Goal: Register for event/course

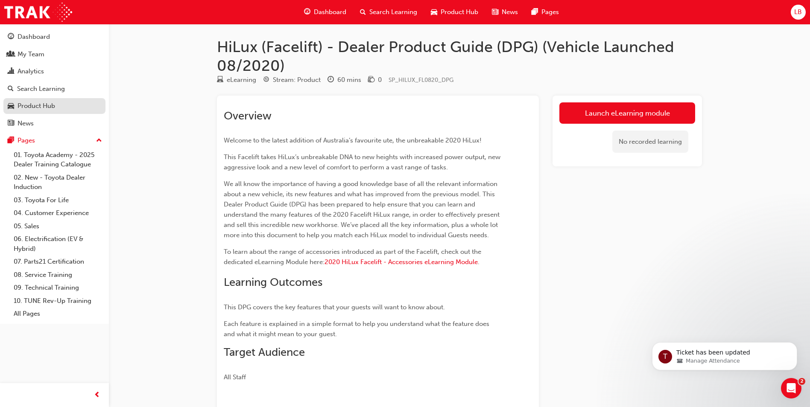
click at [37, 107] on div "Product Hub" at bounding box center [36, 106] width 38 height 10
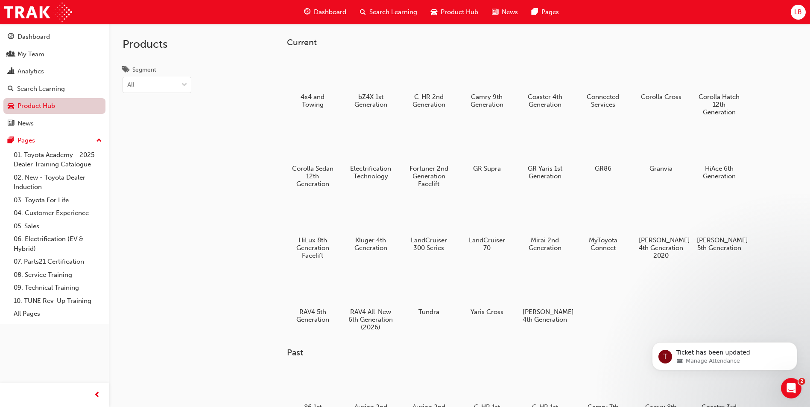
click at [31, 108] on link "Product Hub" at bounding box center [54, 106] width 102 height 16
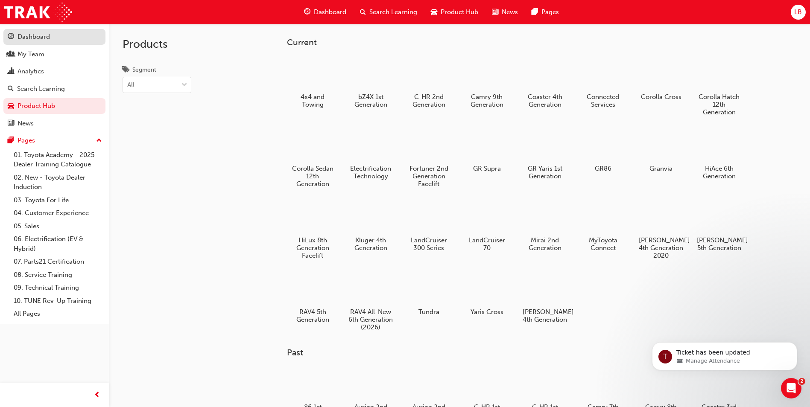
click at [41, 35] on div "Dashboard" at bounding box center [33, 37] width 32 height 10
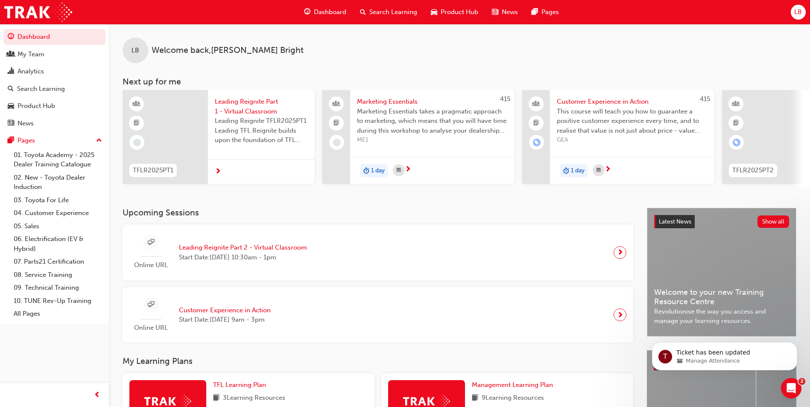
click at [388, 6] on div "Search Learning" at bounding box center [388, 11] width 71 height 17
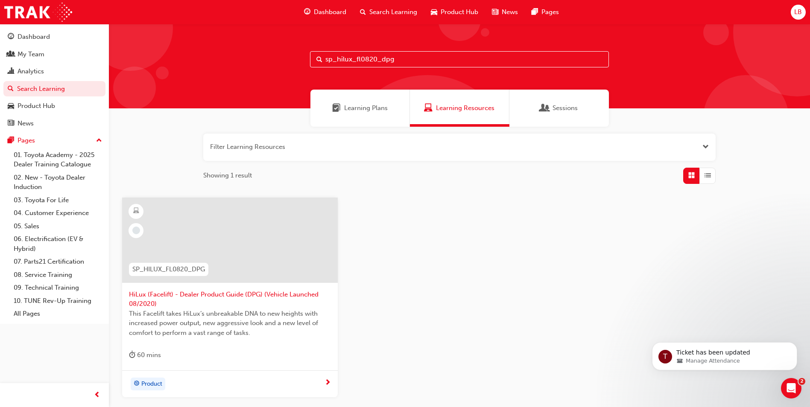
click at [408, 61] on input "sp_hilux_fl0820_dpg" at bounding box center [459, 59] width 299 height 16
drag, startPoint x: 411, startPoint y: 61, endPoint x: 290, endPoint y: 60, distance: 121.6
click at [290, 60] on div "sp_hilux_fl0820_dpg" at bounding box center [459, 66] width 701 height 84
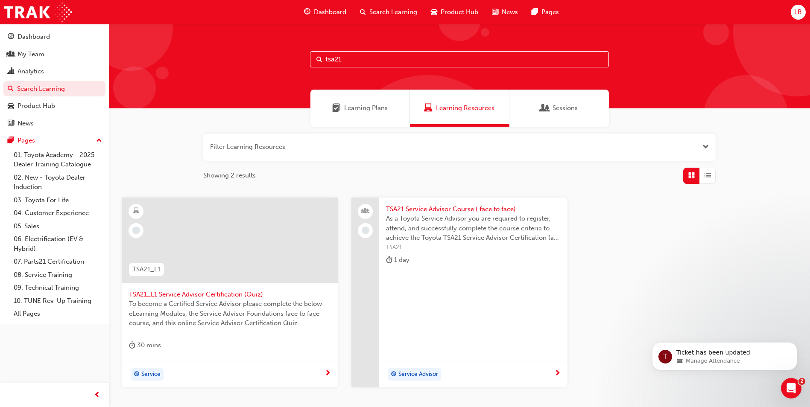
type input "tsa21"
click at [455, 205] on span "TSA21 Service Advisor Course ( face to face)" at bounding box center [473, 209] width 174 height 10
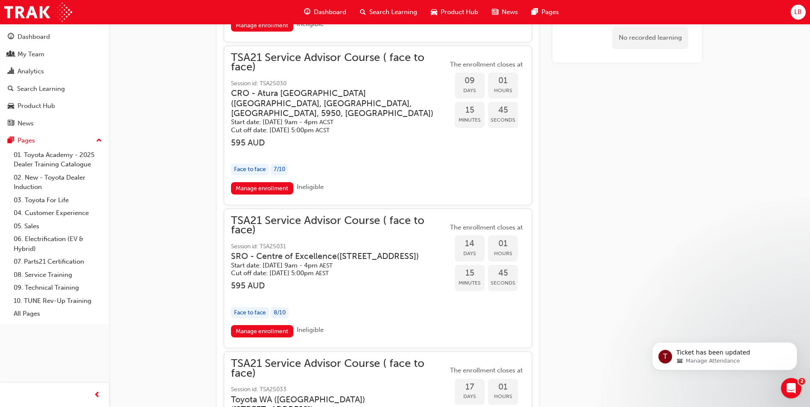
scroll to position [977, 0]
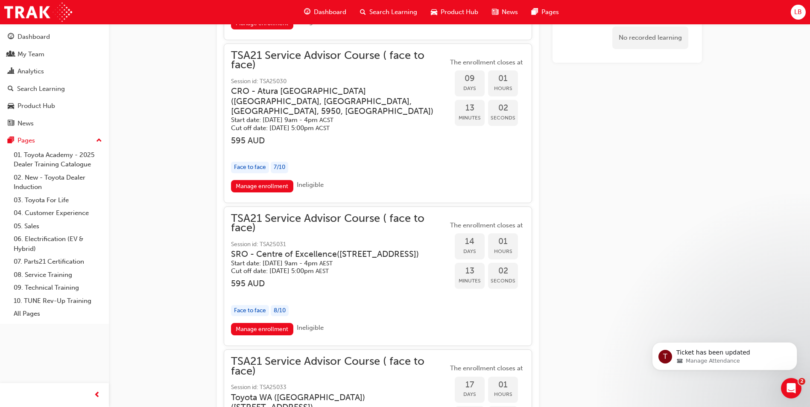
drag, startPoint x: 673, startPoint y: 258, endPoint x: 676, endPoint y: 253, distance: 5.5
click at [673, 258] on div "No recorded learning" at bounding box center [626, 184] width 149 height 2168
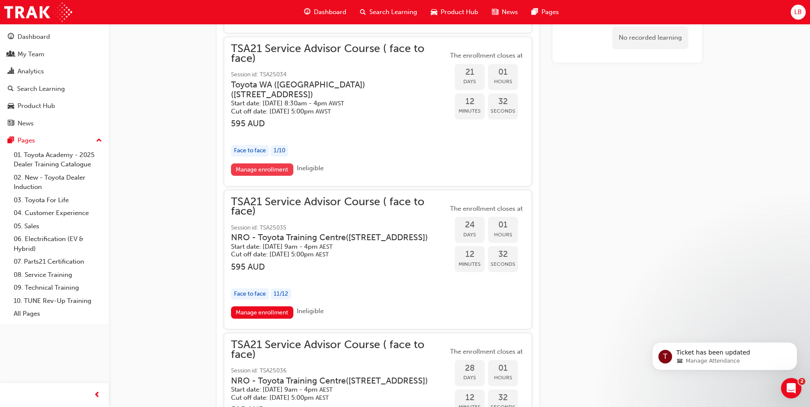
scroll to position [1446, 0]
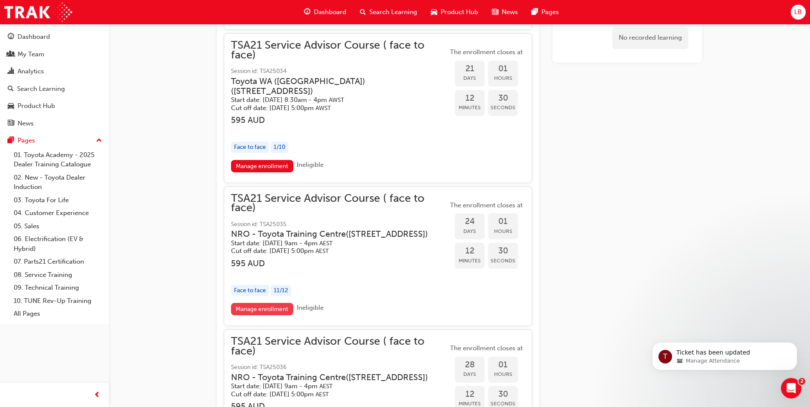
click at [259, 315] on link "Manage enrollment" at bounding box center [262, 309] width 62 height 12
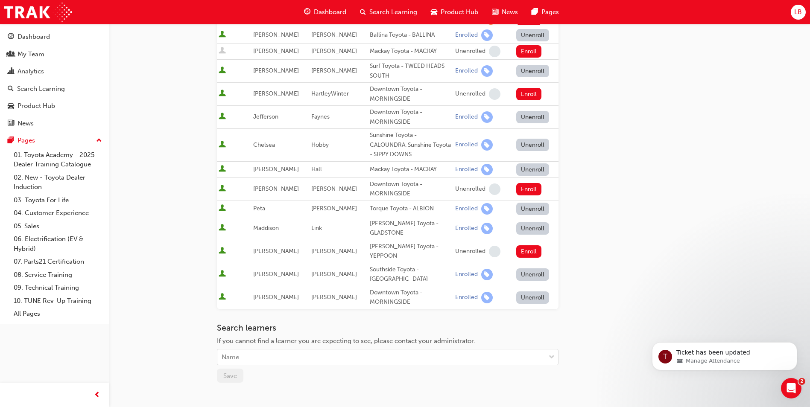
scroll to position [376, 0]
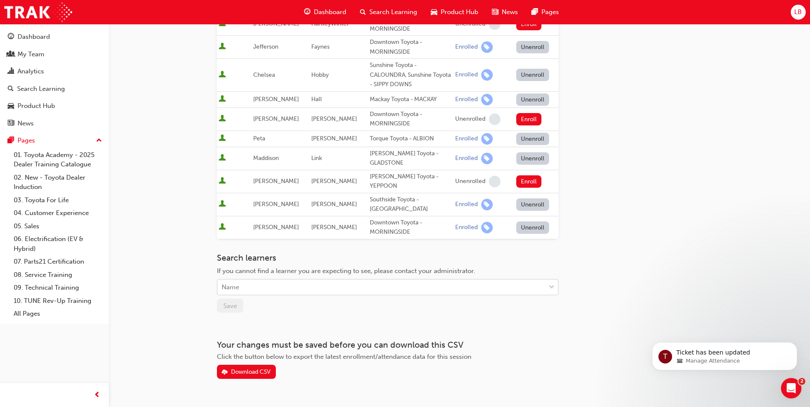
click at [239, 283] on div "Name" at bounding box center [229, 288] width 17 height 10
type input "jaydn"
click at [251, 280] on div "Name" at bounding box center [381, 287] width 328 height 15
type input "[PERSON_NAME]"
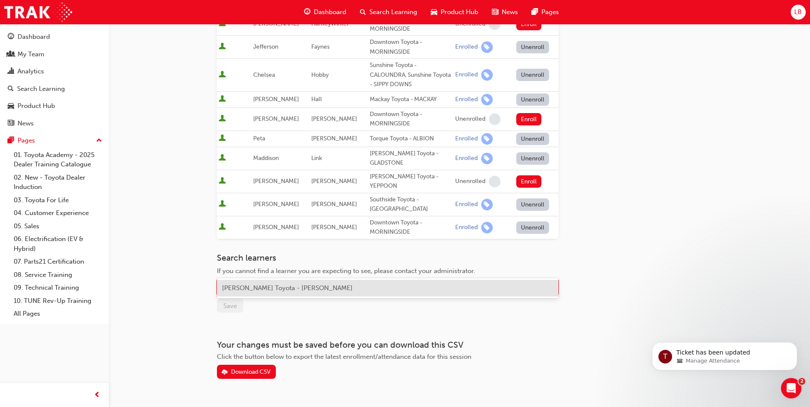
click at [255, 288] on span "[PERSON_NAME] Toyota - [PERSON_NAME]" at bounding box center [287, 288] width 131 height 8
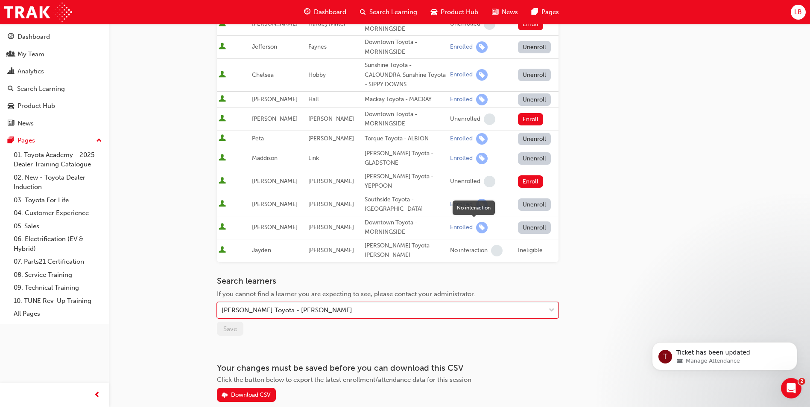
click at [491, 245] on span "learningRecordVerb_NONE-icon" at bounding box center [497, 251] width 12 height 12
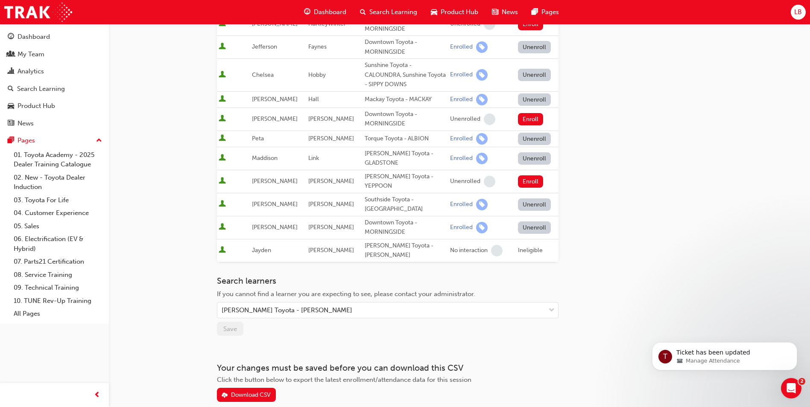
click at [544, 246] on div "Ineligible" at bounding box center [537, 251] width 39 height 10
click at [491, 245] on span "learningRecordVerb_NONE-icon" at bounding box center [497, 251] width 12 height 12
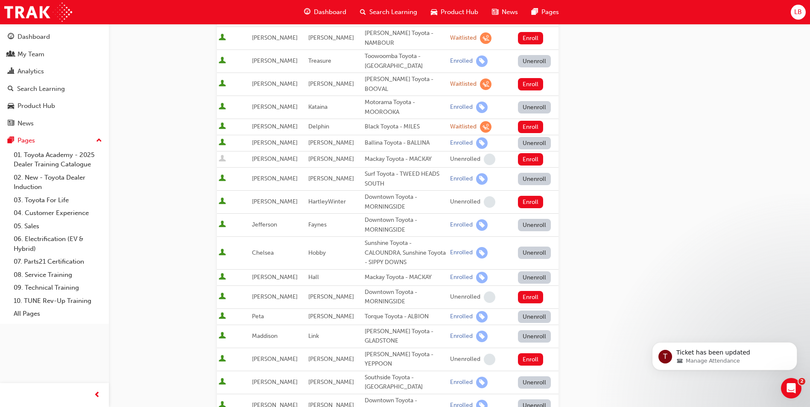
scroll to position [178, 0]
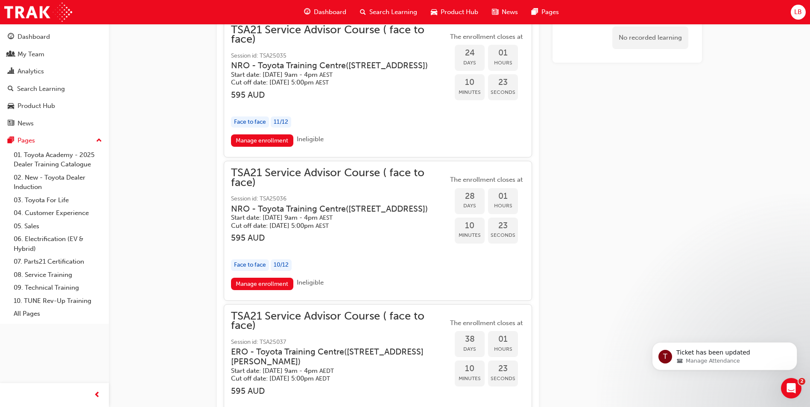
scroll to position [1617, 0]
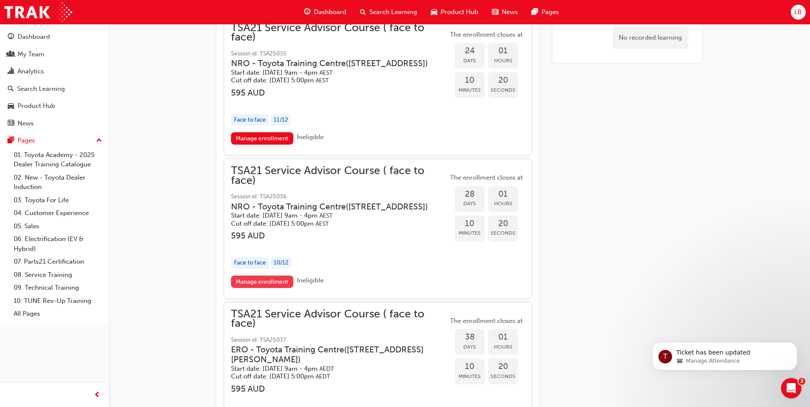
click at [280, 288] on link "Manage enrollment" at bounding box center [262, 282] width 62 height 12
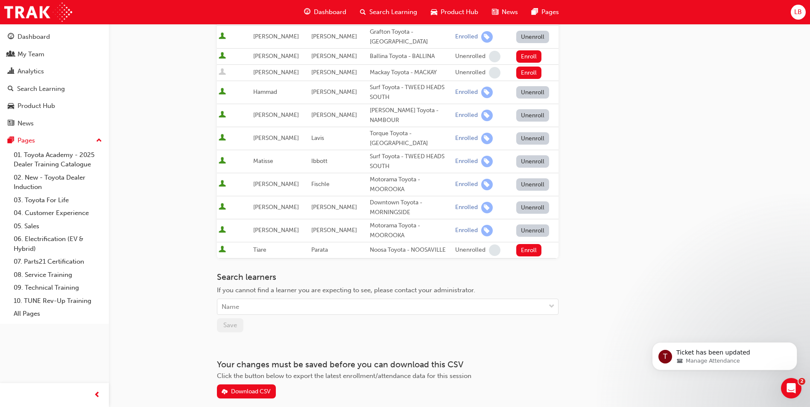
scroll to position [290, 0]
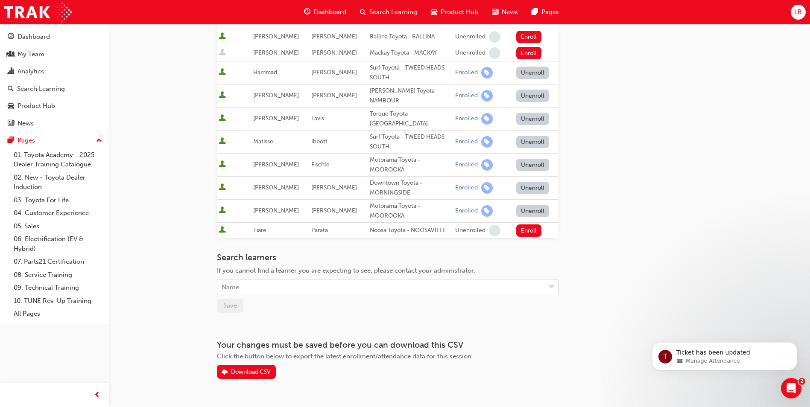
click at [282, 280] on div "Name" at bounding box center [381, 287] width 328 height 15
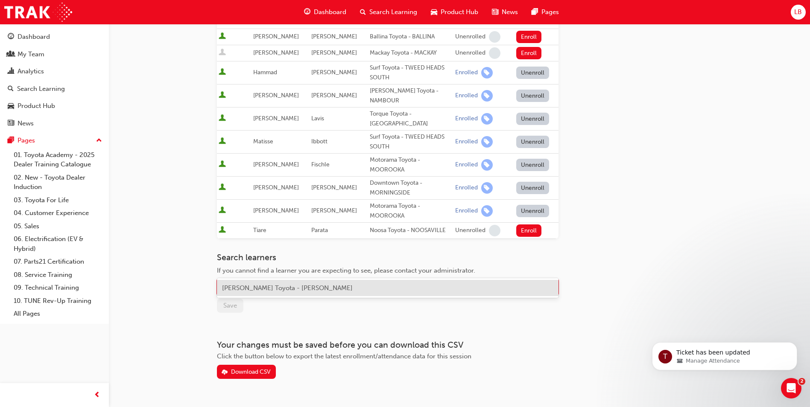
click at [284, 285] on span "[PERSON_NAME] Toyota - [PERSON_NAME]" at bounding box center [287, 288] width 131 height 8
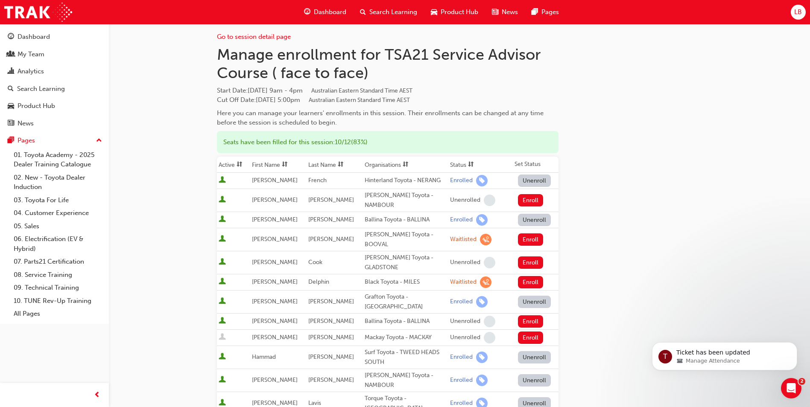
scroll to position [0, 0]
